Goal: Task Accomplishment & Management: Manage account settings

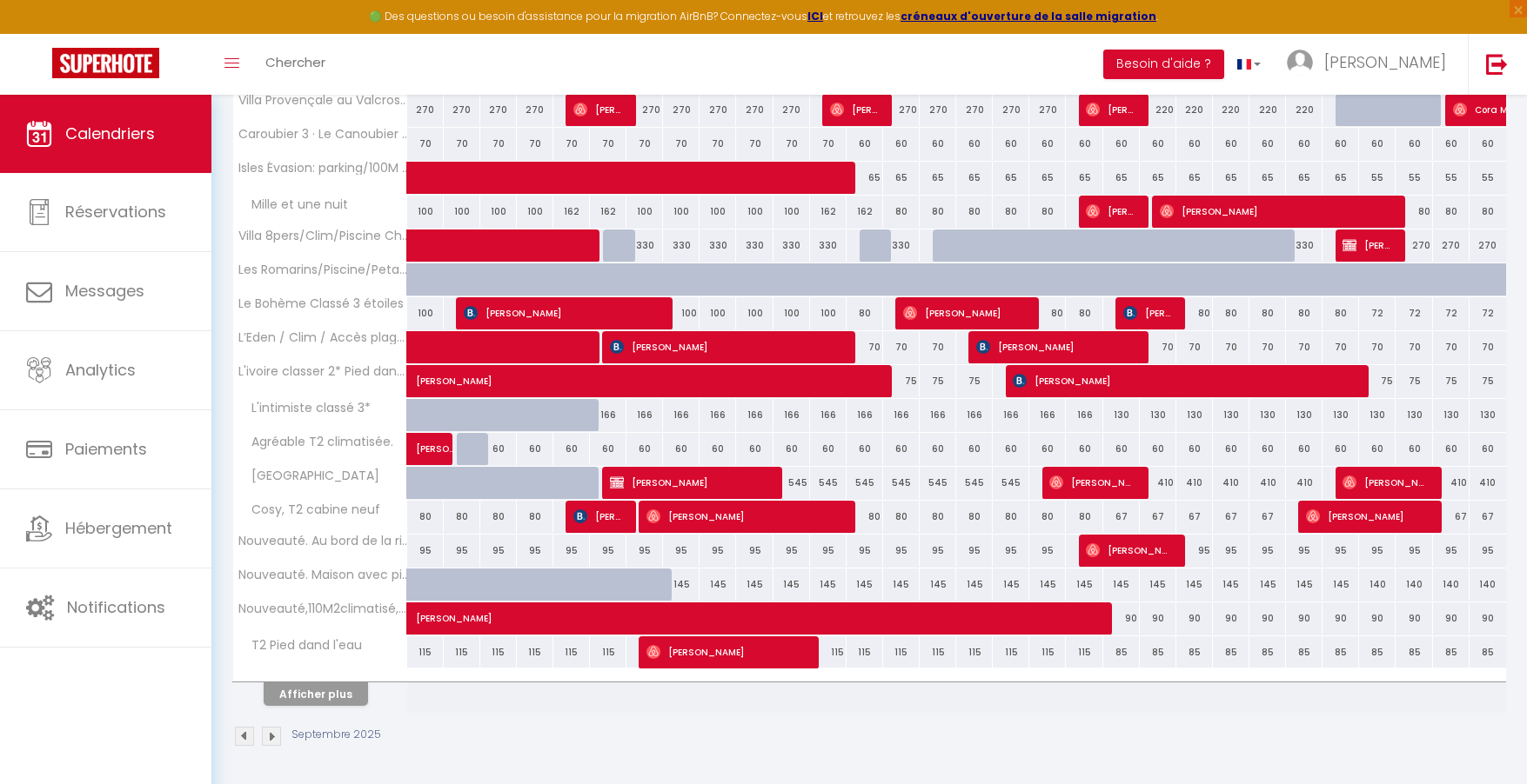
scroll to position [479, 0]
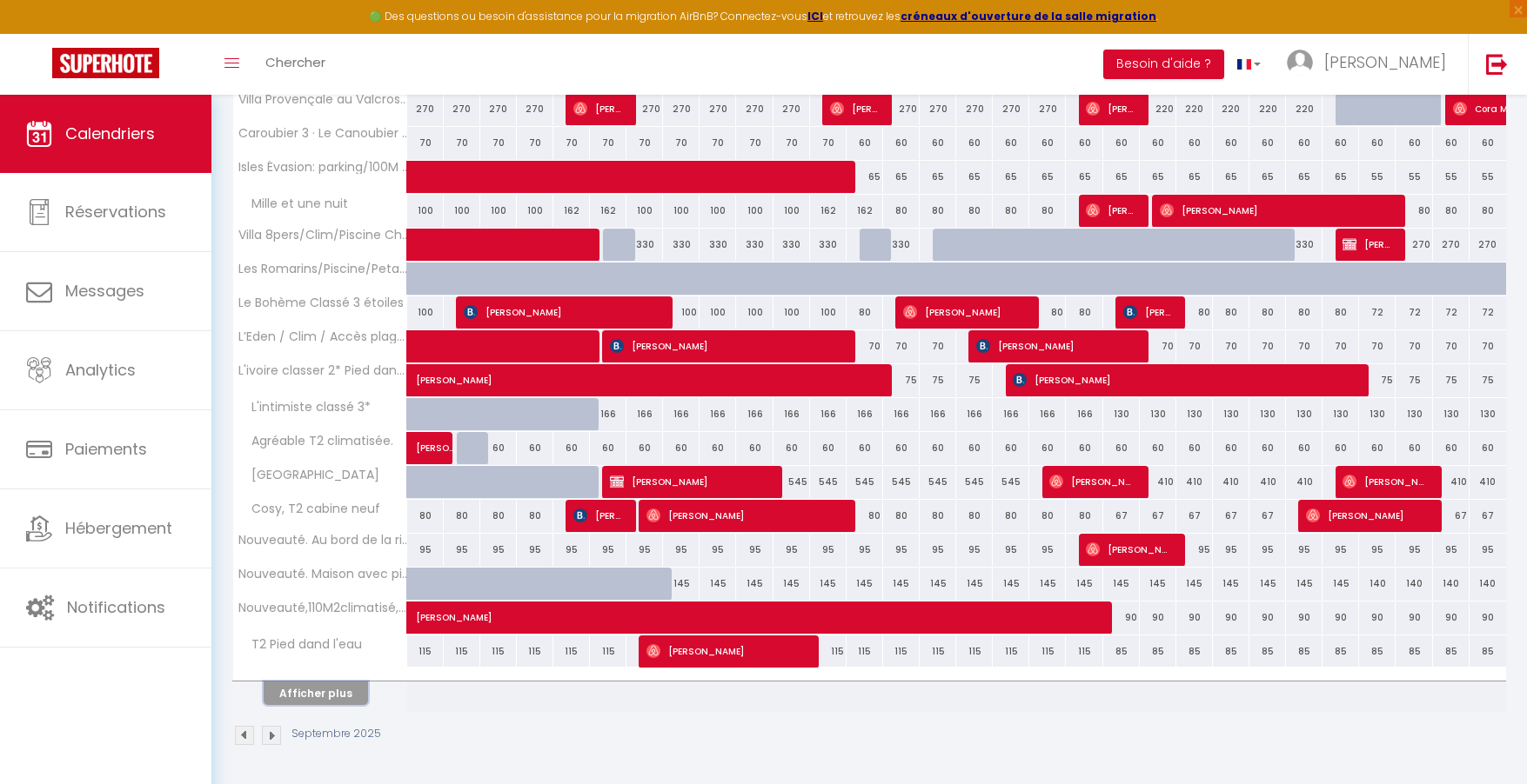
click at [335, 686] on button "Afficher plus" at bounding box center [316, 693] width 104 height 23
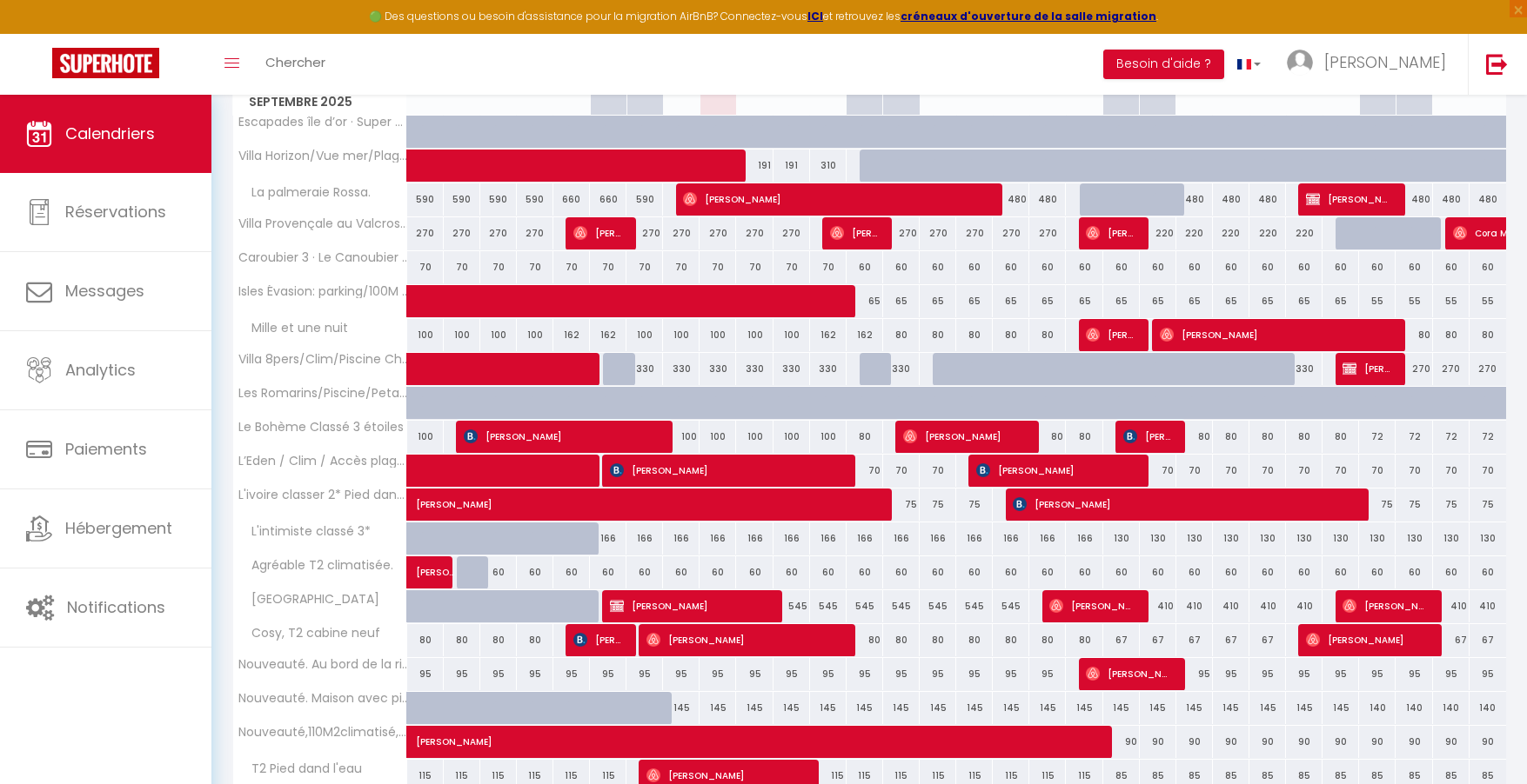
scroll to position [355, 0]
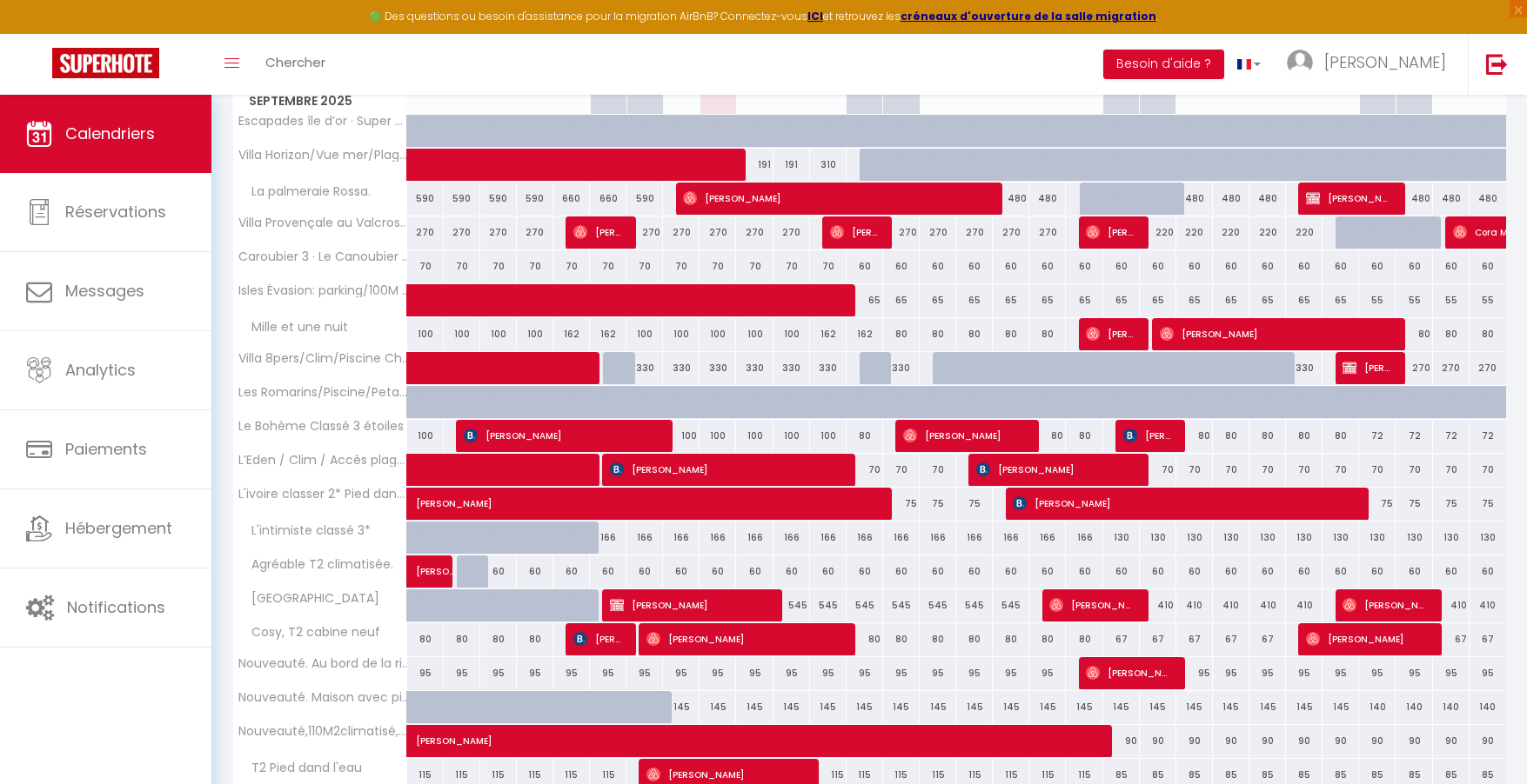
drag, startPoint x: 749, startPoint y: 435, endPoint x: 763, endPoint y: 435, distance: 14.0
click at [763, 435] on div "100" at bounding box center [754, 435] width 37 height 32
type input "100"
type input "Mer 10 Septembre 2025"
type input "Jeu 11 Septembre 2025"
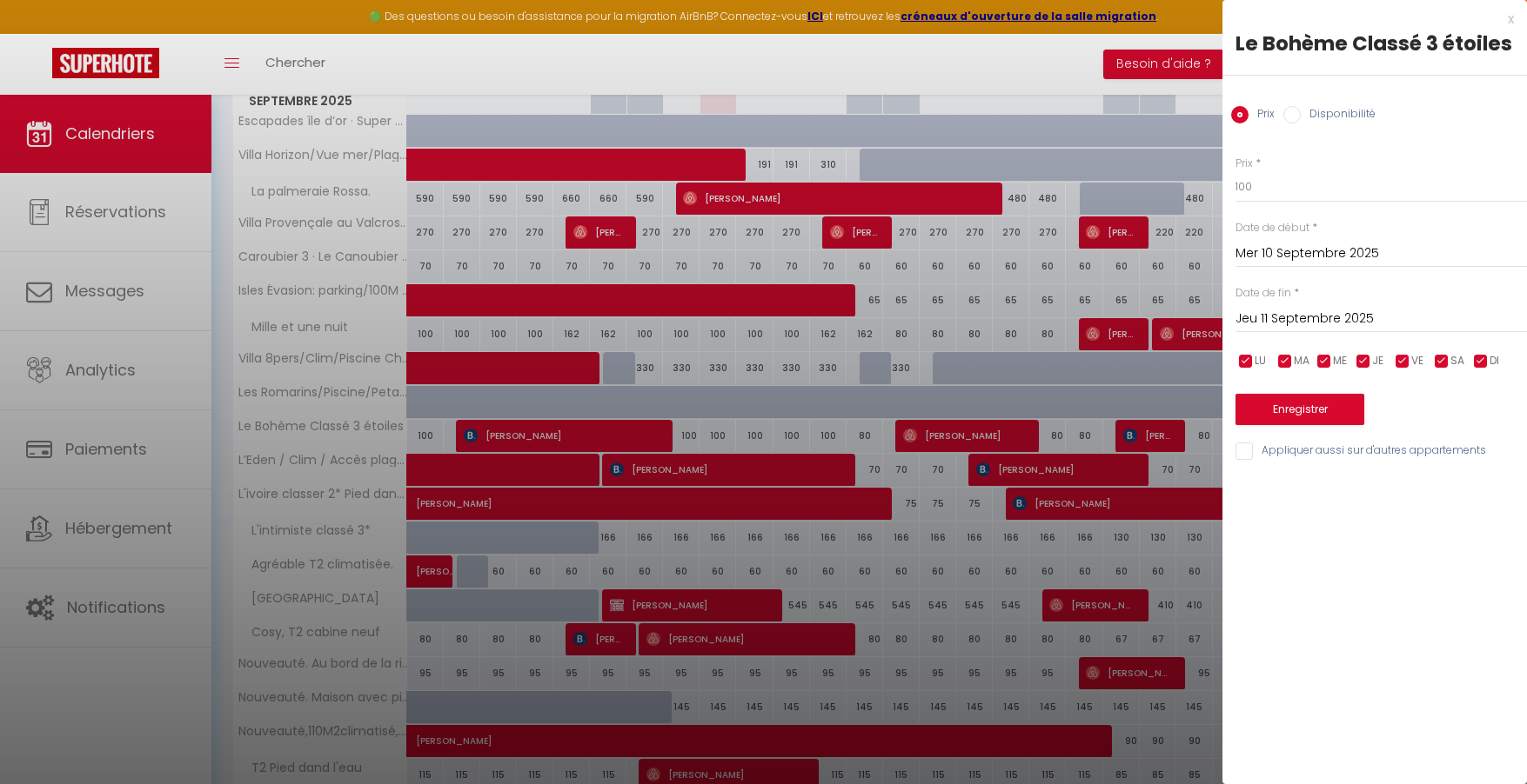
click at [779, 435] on div at bounding box center [763, 392] width 1527 height 784
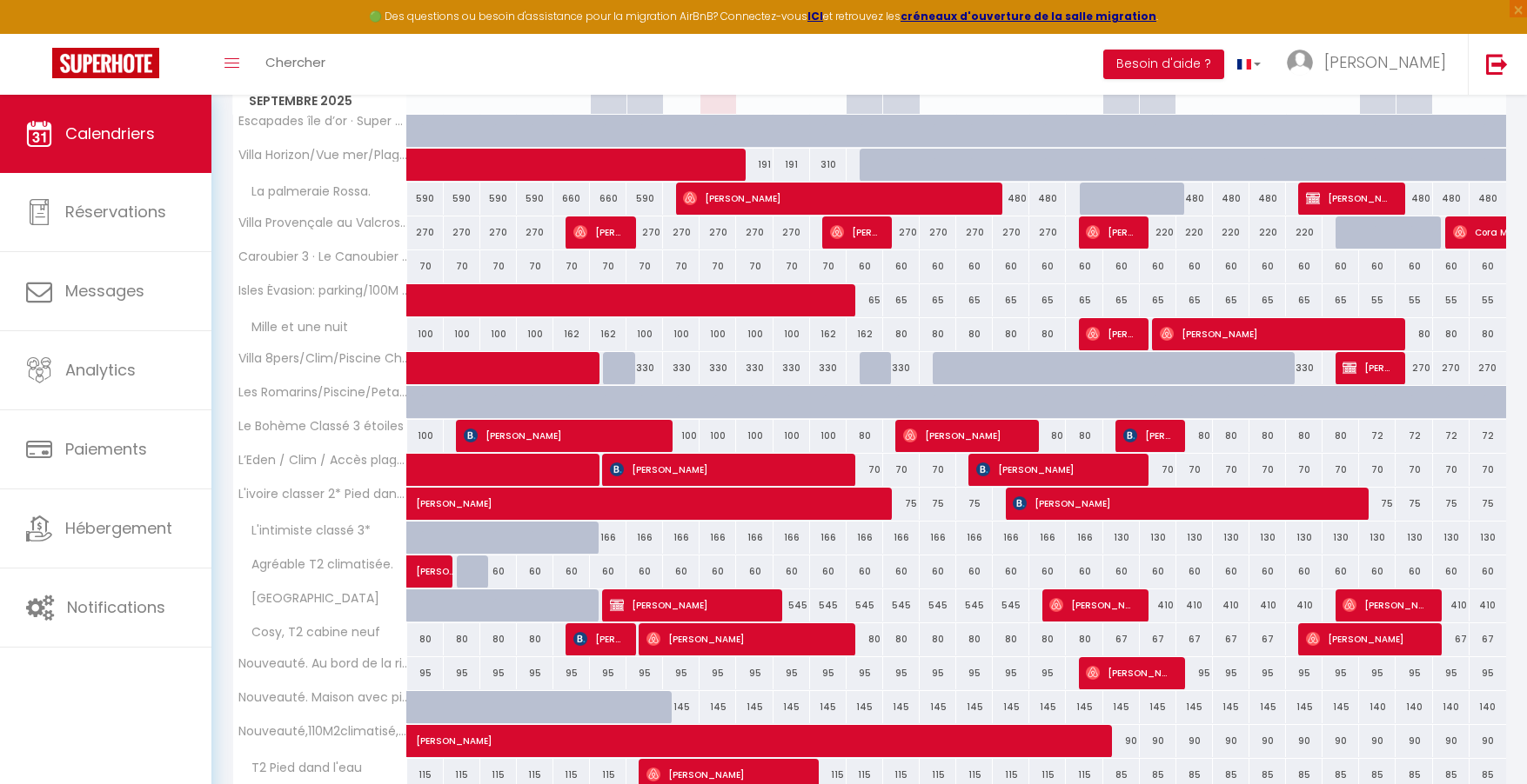
drag, startPoint x: 765, startPoint y: 435, endPoint x: 746, endPoint y: 439, distance: 19.4
click at [746, 439] on div "100" at bounding box center [754, 435] width 37 height 32
type input "100"
type input "Mer 10 Septembre 2025"
type input "Jeu 11 Septembre 2025"
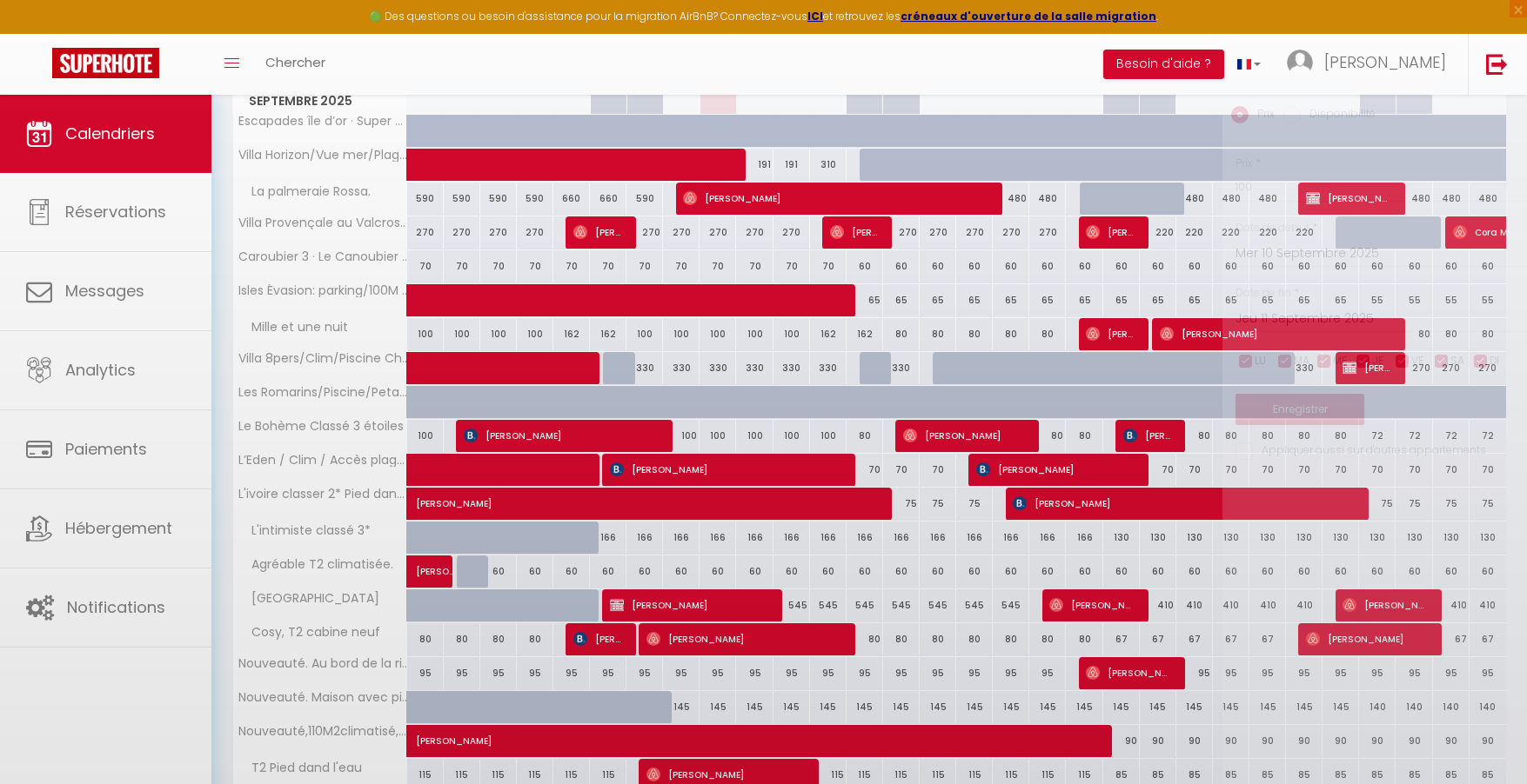
click at [746, 439] on div at bounding box center [763, 392] width 1527 height 784
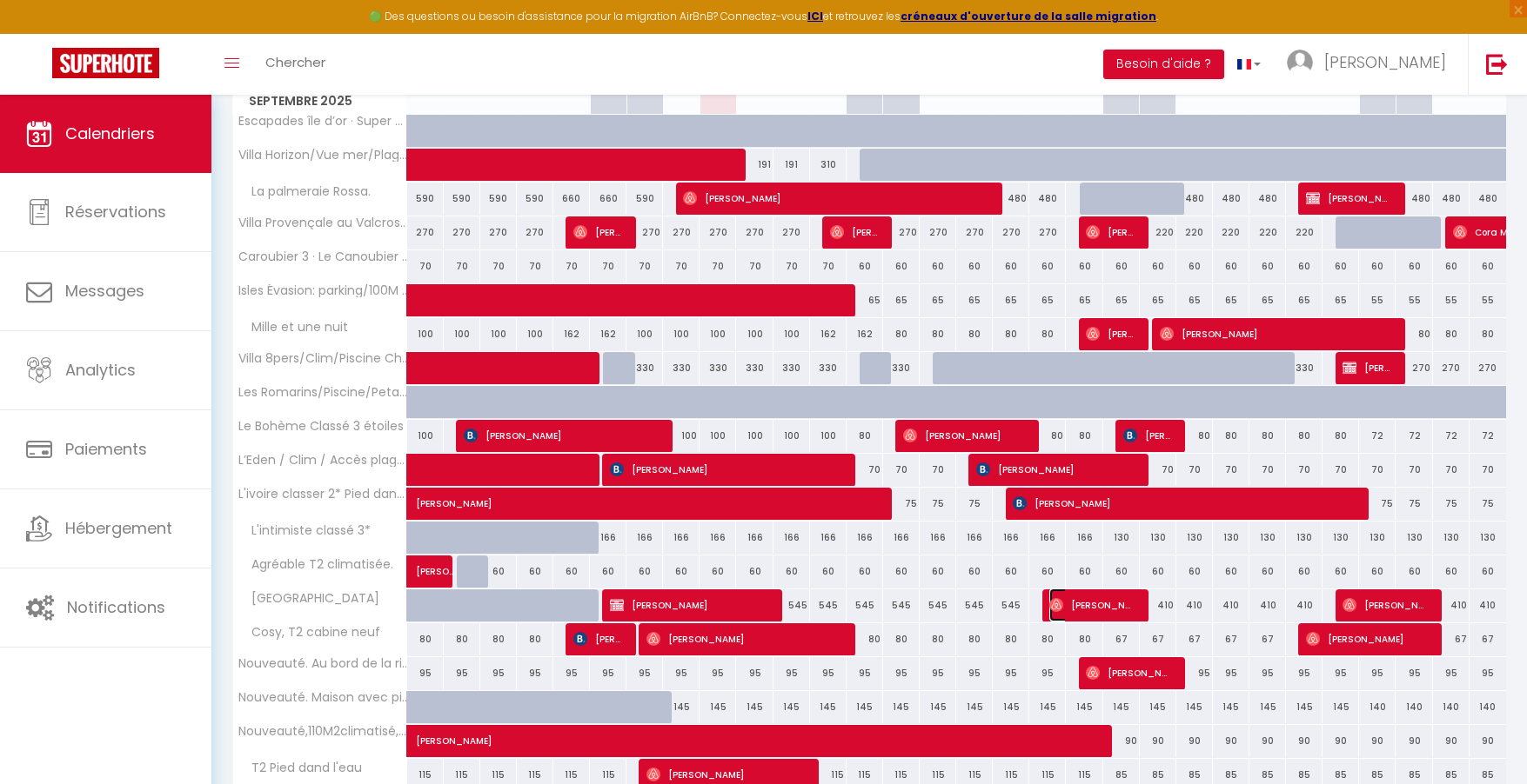
scroll to position [320, 0]
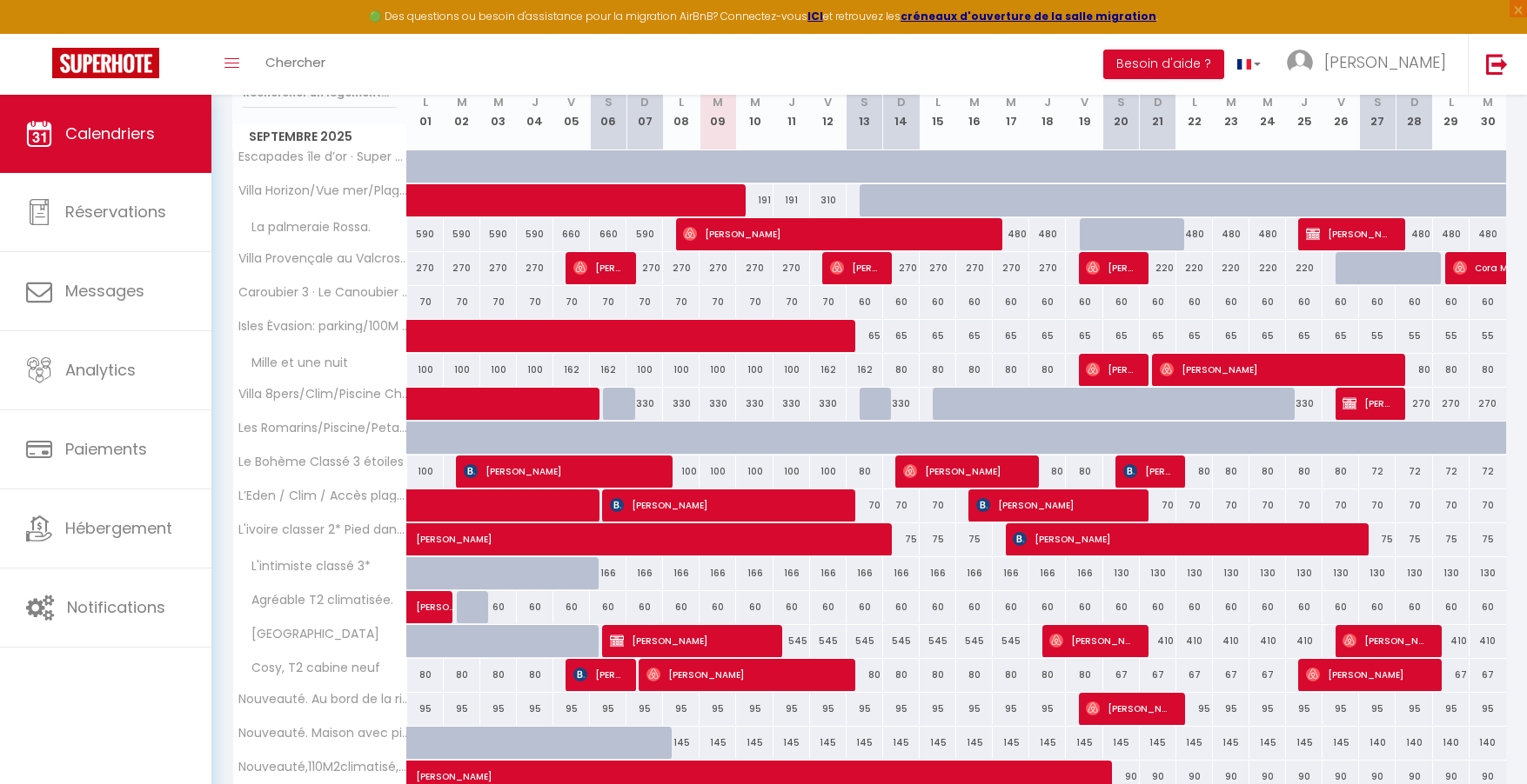
click at [763, 477] on div "100" at bounding box center [754, 471] width 37 height 32
type input "100"
select select "1"
type input "Mer 10 Septembre 2025"
type input "Jeu 11 Septembre 2025"
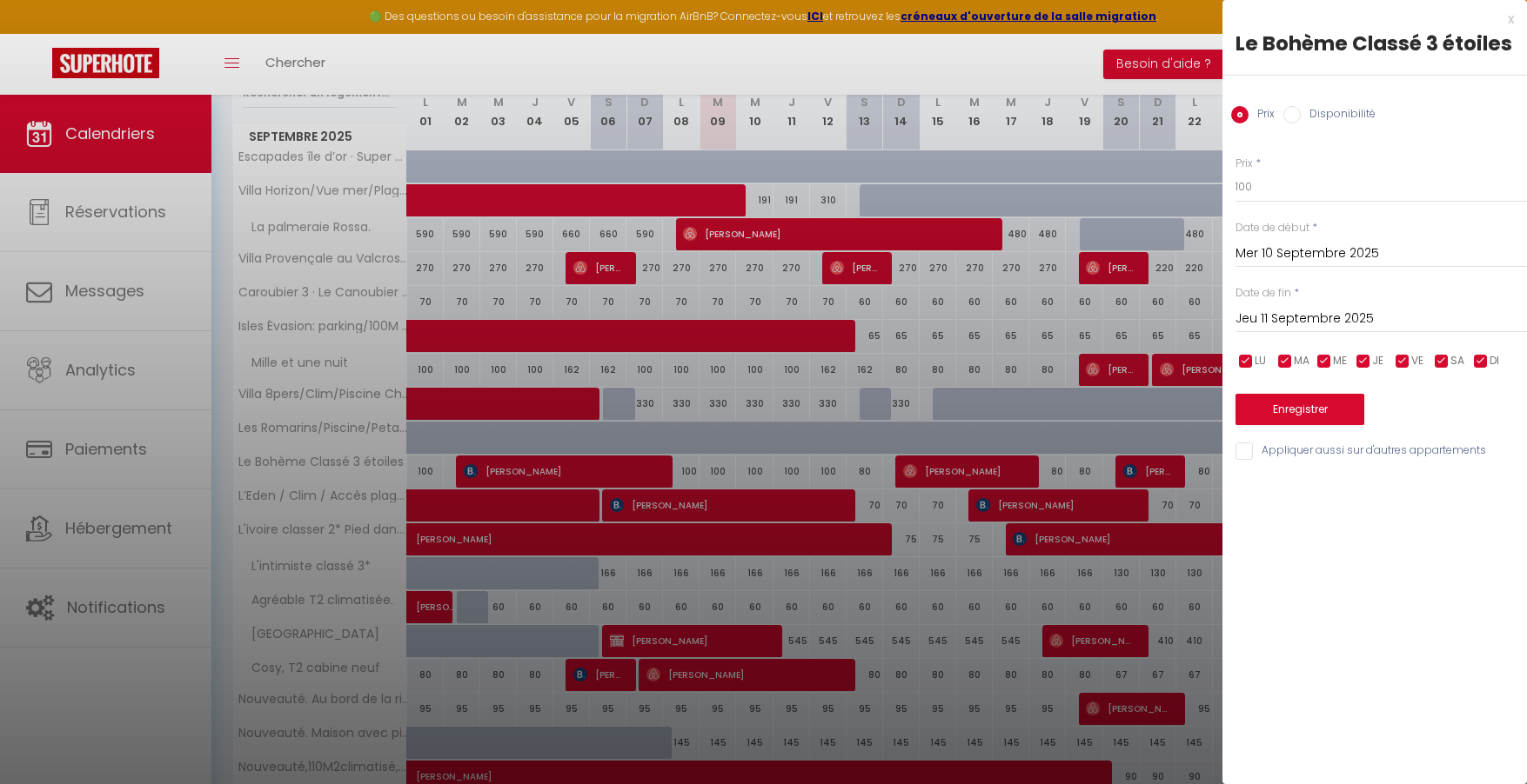
click at [1292, 113] on input "Disponibilité" at bounding box center [1292, 115] width 17 height 17
radio input "true"
radio input "false"
click at [1275, 188] on select "Disponible Indisponible" at bounding box center [1381, 187] width 292 height 33
select select "0"
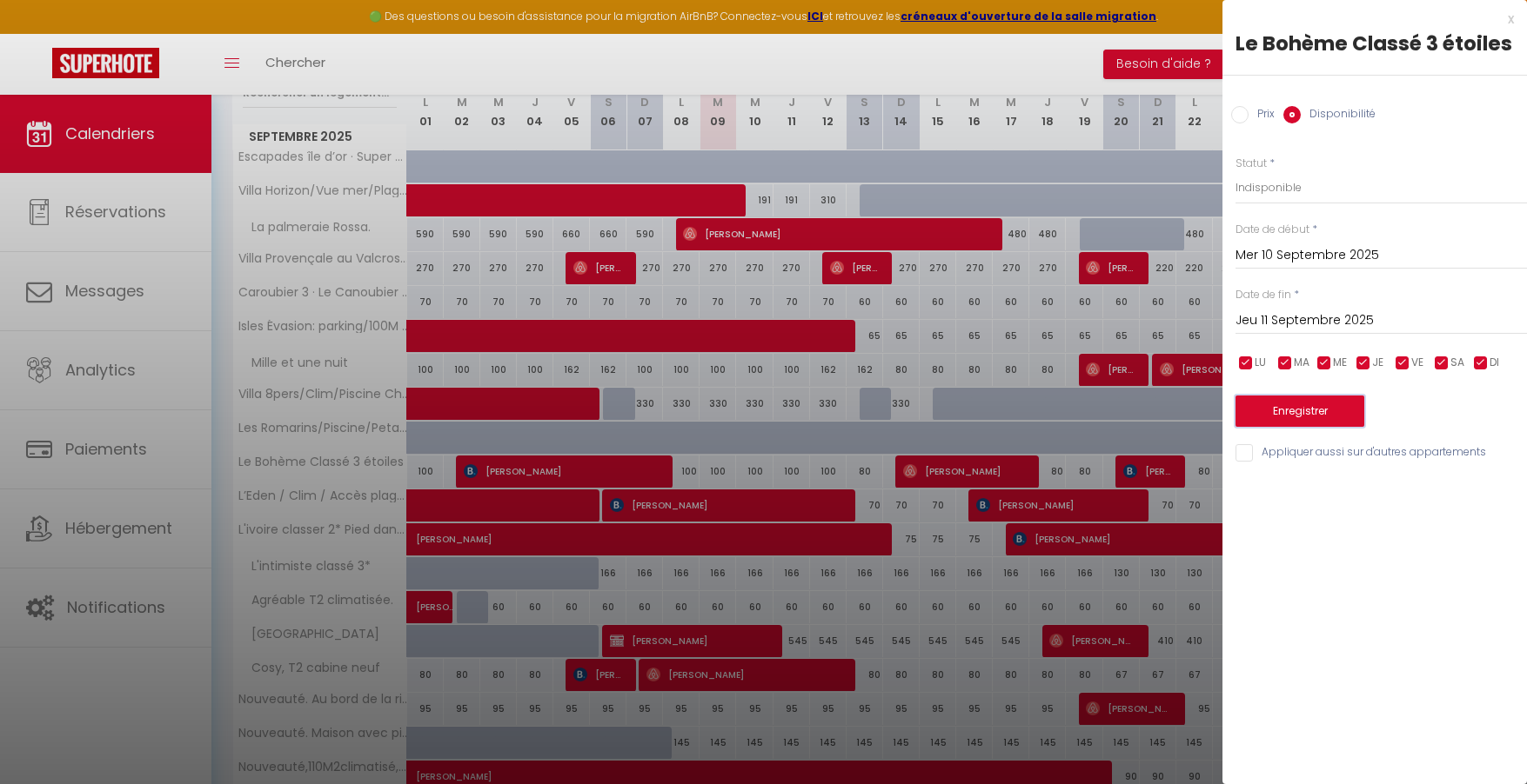
click at [1302, 414] on button "Enregistrer" at bounding box center [1299, 411] width 128 height 31
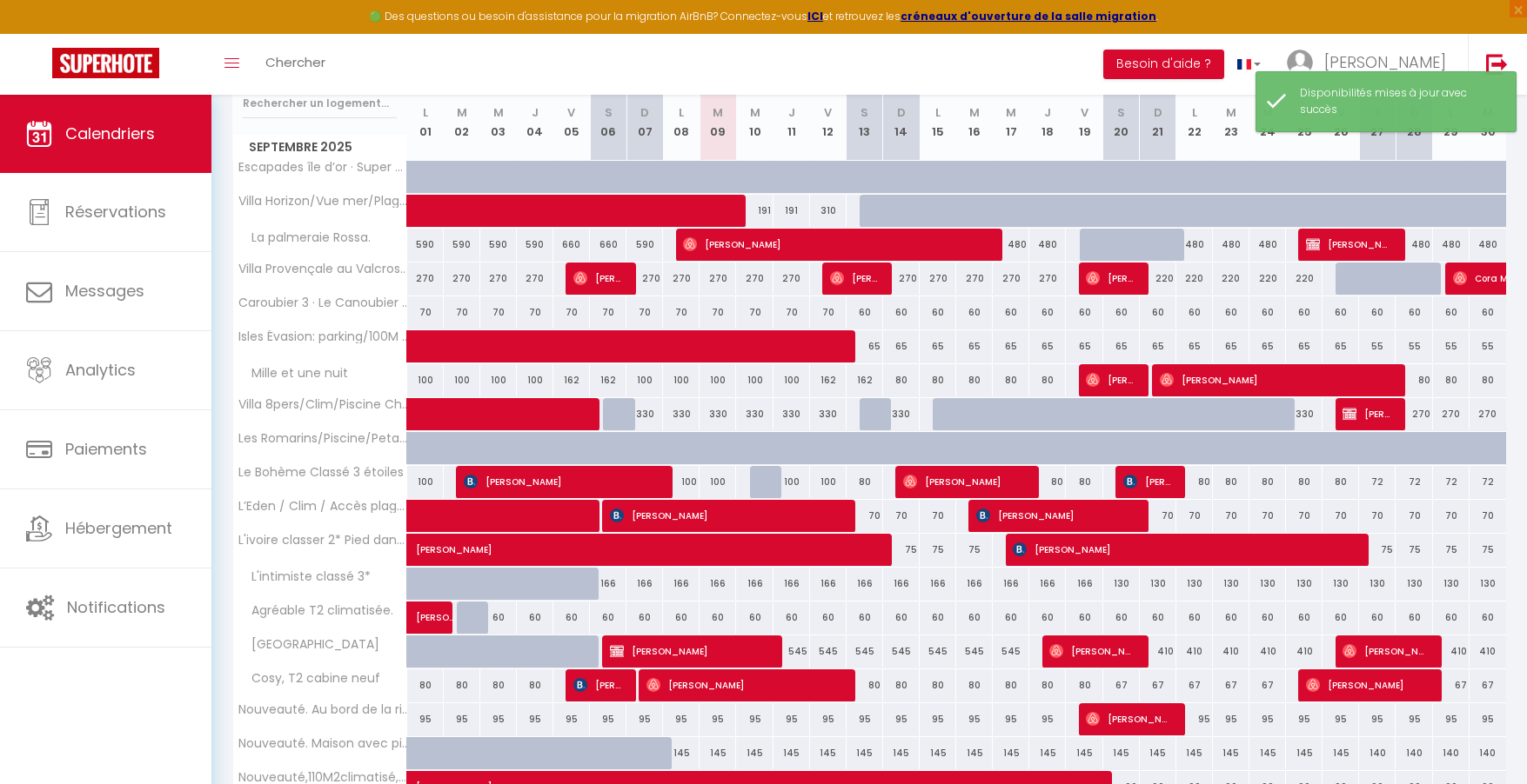
scroll to position [296, 0]
